Goal: Information Seeking & Learning: Find specific fact

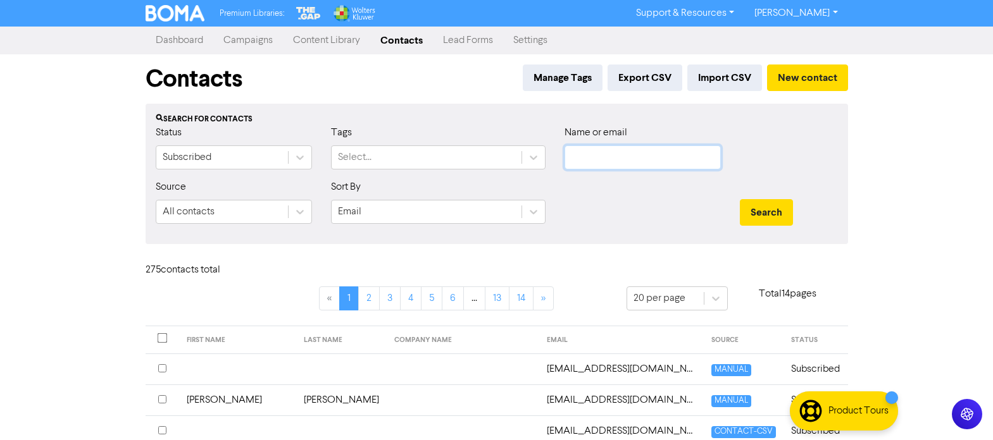
click at [598, 154] on input "text" at bounding box center [642, 157] width 156 height 24
paste input "[EMAIL_ADDRESS][PERSON_NAME][DOMAIN_NAME]"
click at [762, 209] on button "Search" at bounding box center [765, 212] width 53 height 27
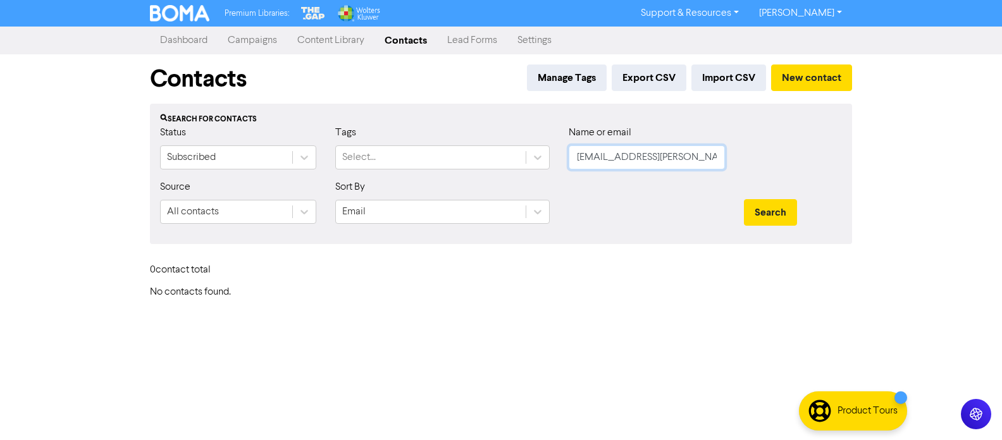
click at [676, 160] on input "[EMAIL_ADDRESS][PERSON_NAME][DOMAIN_NAME]" at bounding box center [647, 157] width 156 height 24
drag, startPoint x: 685, startPoint y: 160, endPoint x: 559, endPoint y: 166, distance: 126.7
click at [559, 166] on div "Status Subscribed Tags Select... Name or email [EMAIL_ADDRESS][PERSON_NAME][DOM…" at bounding box center [501, 152] width 701 height 54
click at [744, 199] on button "Search" at bounding box center [770, 212] width 53 height 27
click at [547, 289] on h6 "No contacts found." at bounding box center [501, 293] width 702 height 12
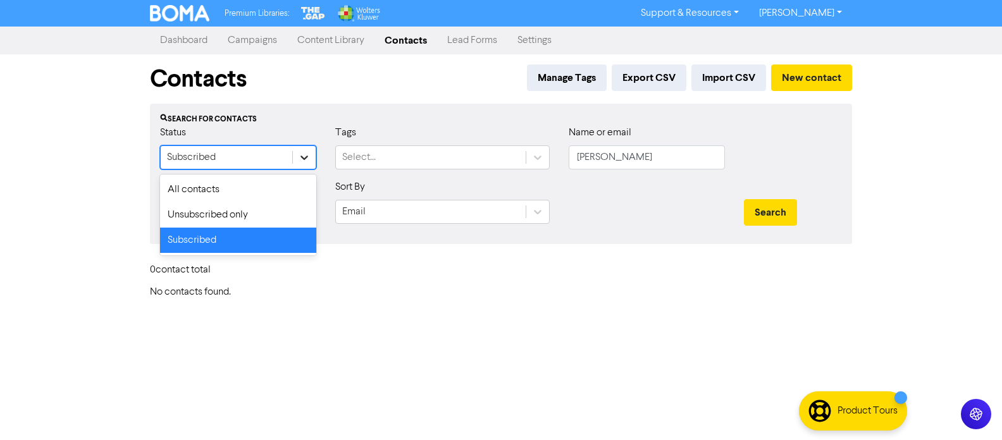
click at [307, 158] on icon at bounding box center [304, 157] width 13 height 13
click at [266, 190] on div "All contacts" at bounding box center [238, 189] width 156 height 25
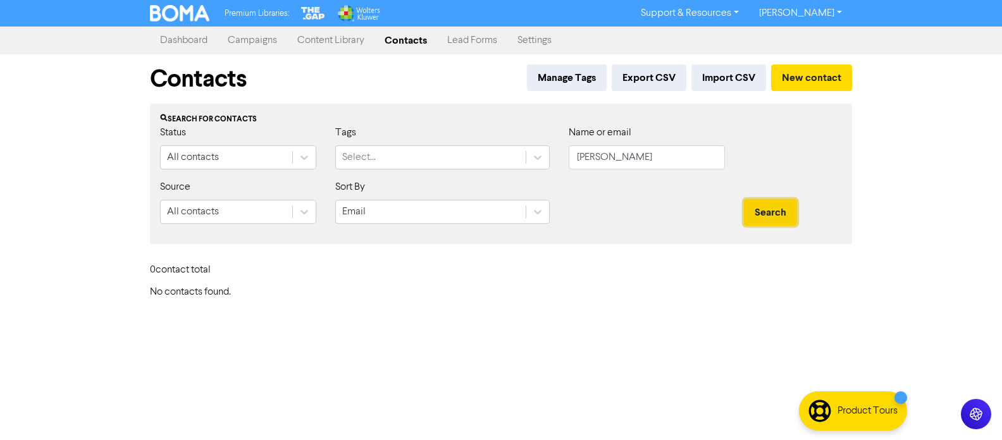
click at [757, 214] on button "Search" at bounding box center [770, 212] width 53 height 27
drag, startPoint x: 627, startPoint y: 159, endPoint x: 551, endPoint y: 158, distance: 75.9
click at [551, 158] on div "Status All contacts Tags Select... Name or email [PERSON_NAME]" at bounding box center [501, 152] width 701 height 54
paste input "[EMAIL_ADDRESS][PERSON_NAME][DOMAIN_NAME]"
type input "[EMAIL_ADDRESS][PERSON_NAME][DOMAIN_NAME]"
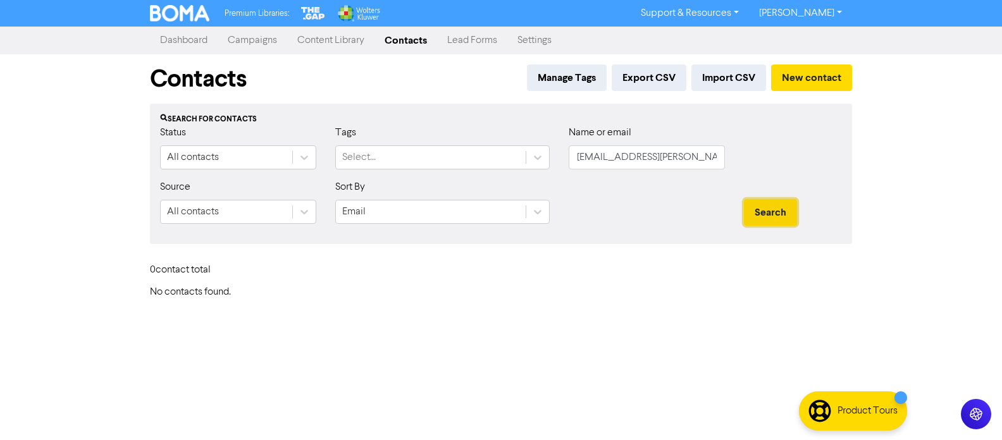
click at [770, 211] on button "Search" at bounding box center [770, 212] width 53 height 27
